Goal: Information Seeking & Learning: Learn about a topic

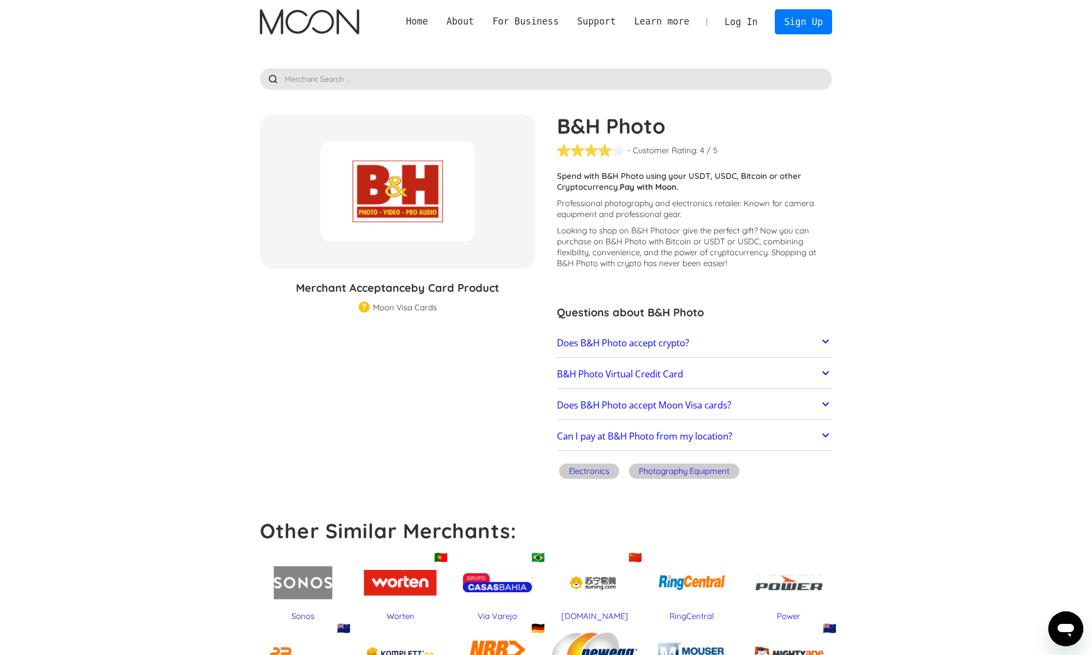
click at [361, 307] on img at bounding box center [364, 308] width 11 height 13
click at [828, 339] on icon at bounding box center [825, 341] width 13 height 13
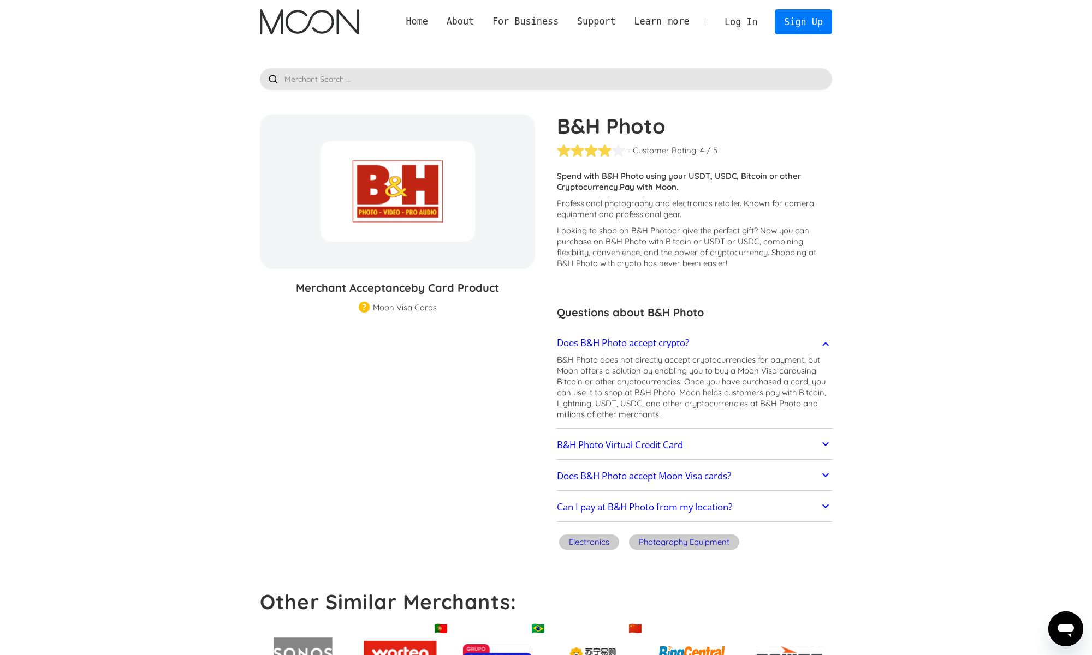
click at [824, 343] on icon at bounding box center [825, 344] width 13 height 13
